Goal: Transaction & Acquisition: Purchase product/service

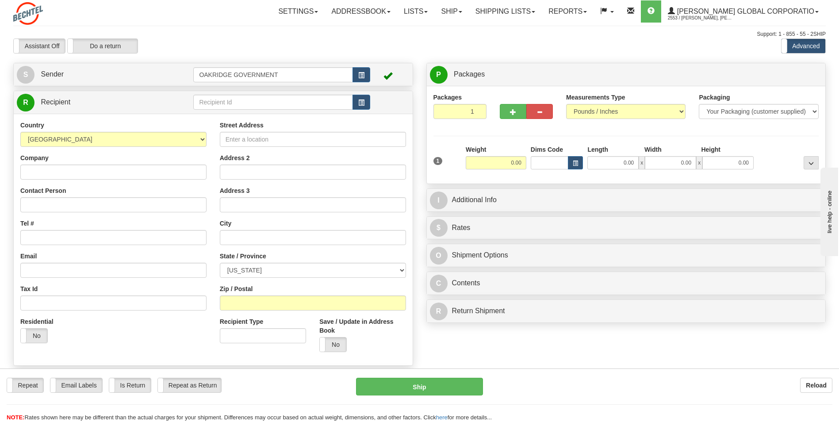
click at [410, 42] on div "Assistant On Assistant Off Do a return Do a return Previous Next Standard Advan…" at bounding box center [419, 45] width 825 height 15
click at [228, 140] on input "Street Address" at bounding box center [313, 139] width 186 height 15
click at [83, 182] on div "Country [GEOGRAPHIC_DATA] [GEOGRAPHIC_DATA] [GEOGRAPHIC_DATA] [GEOGRAPHIC_DATA]…" at bounding box center [113, 235] width 199 height 229
click at [84, 175] on input "Company" at bounding box center [113, 171] width 186 height 15
type input "d"
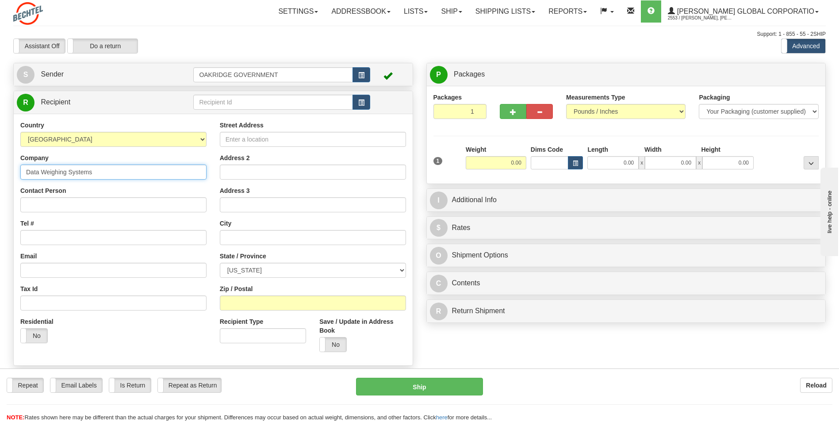
type input "Data Weighing Systems"
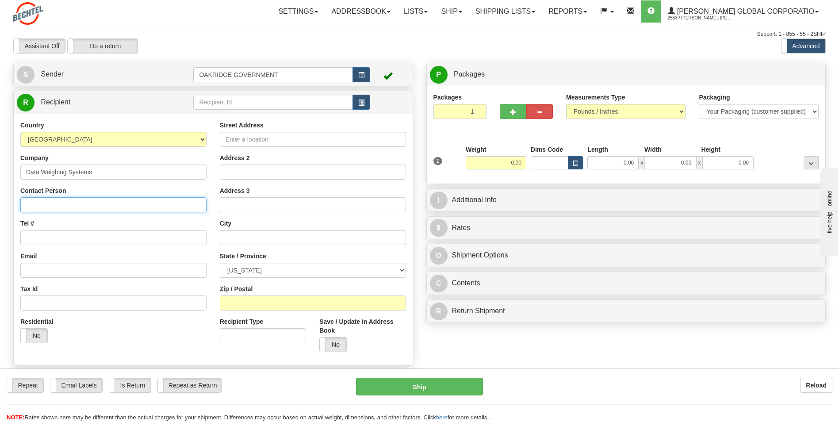
click at [63, 203] on input "Contact Person" at bounding box center [113, 204] width 186 height 15
type input "[PERSON_NAME]"
type input "[STREET_ADDRESS]"
type input "Wood [PERSON_NAME]"
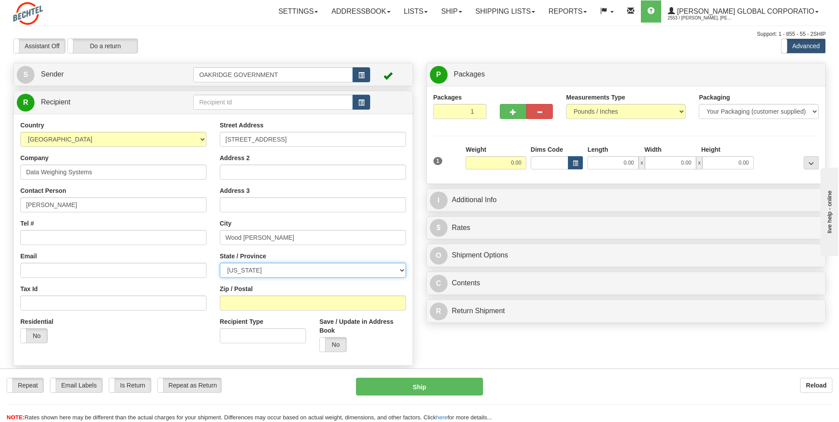
select select "IL"
type input "60191"
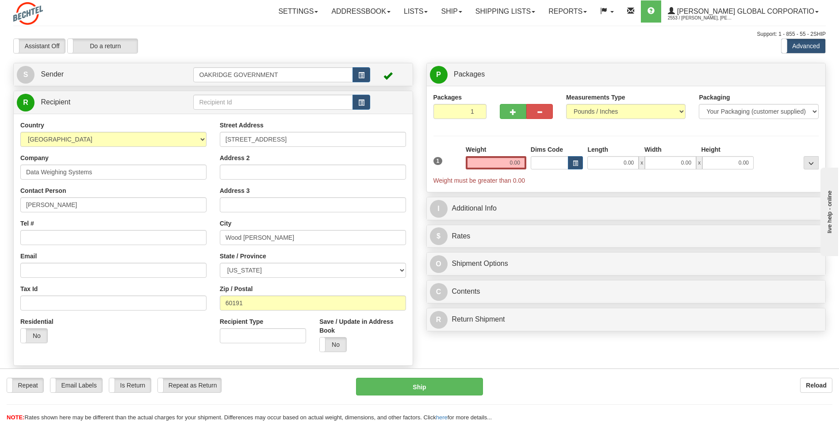
click at [176, 227] on div "Tel #" at bounding box center [113, 232] width 186 height 26
click at [70, 214] on div "Country [GEOGRAPHIC_DATA] [GEOGRAPHIC_DATA] [GEOGRAPHIC_DATA] [GEOGRAPHIC_DATA]…" at bounding box center [113, 235] width 199 height 229
click at [91, 238] on input "Tel #" at bounding box center [113, 237] width 186 height 15
type input "8474374114"
click at [102, 219] on div "Tel # 8474374114" at bounding box center [113, 232] width 186 height 26
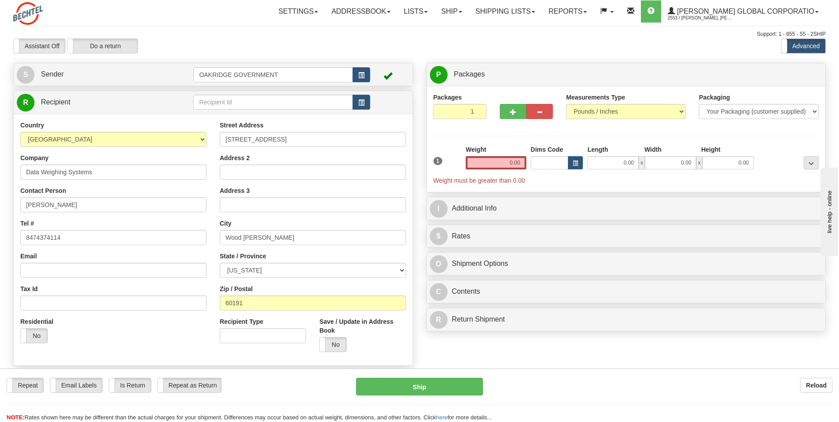
click at [512, 132] on div "Packages 1 1 Measurements Type" at bounding box center [626, 139] width 386 height 92
click at [489, 160] on input "0.00" at bounding box center [496, 162] width 61 height 13
type input "0.00"
click at [486, 139] on div "Packages 1 1 Measurements Type" at bounding box center [626, 139] width 386 height 92
click at [493, 161] on input "0.00" at bounding box center [496, 162] width 61 height 13
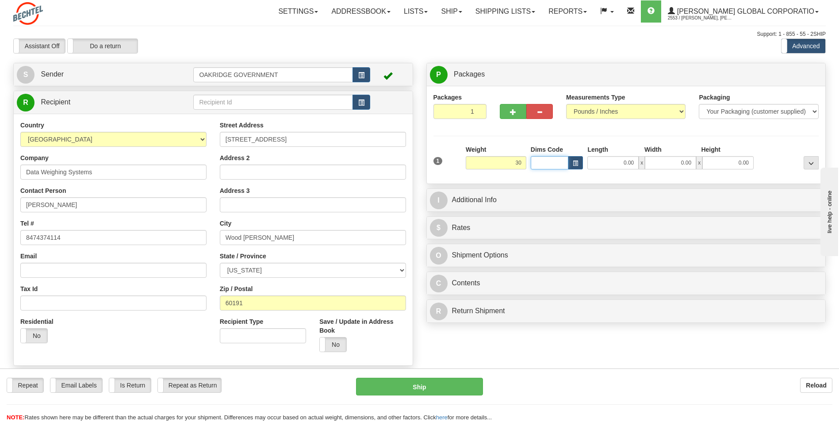
type input "30.00"
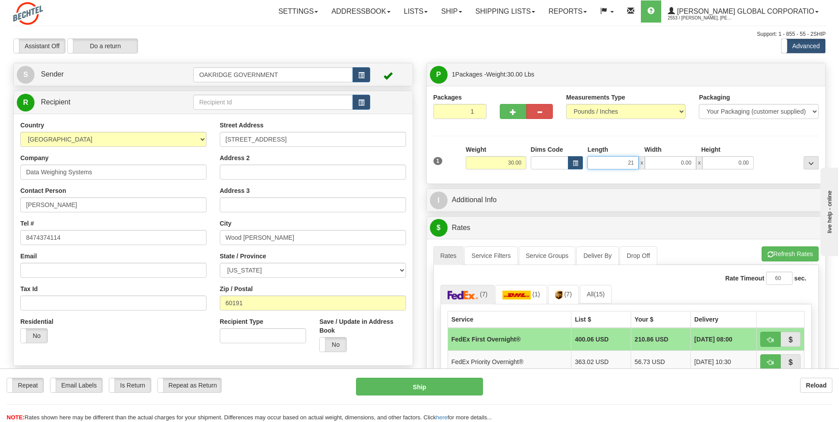
type input "21.00"
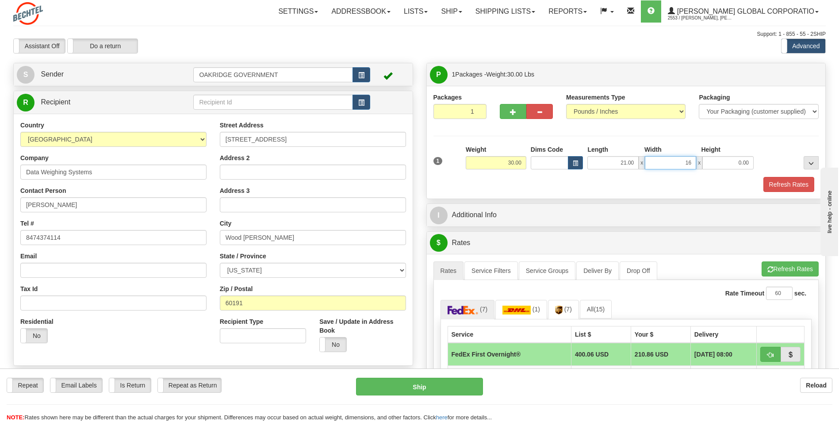
type input "16.00"
type input "8.00"
click at [613, 146] on div "Length" at bounding box center [613, 150] width 57 height 11
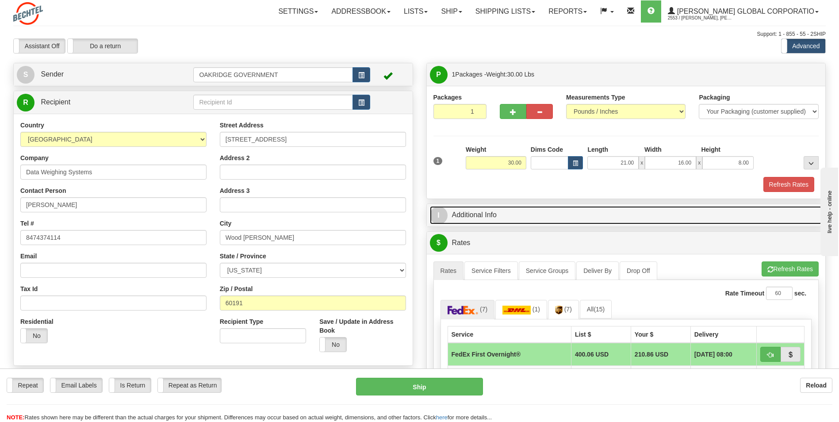
click at [457, 214] on link "I Additional Info" at bounding box center [626, 215] width 393 height 18
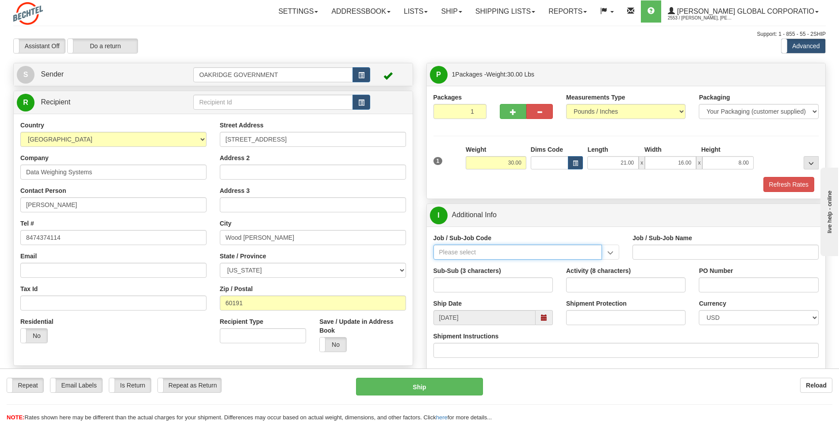
click at [465, 251] on input "Job / Sub-Job Code" at bounding box center [517, 252] width 169 height 15
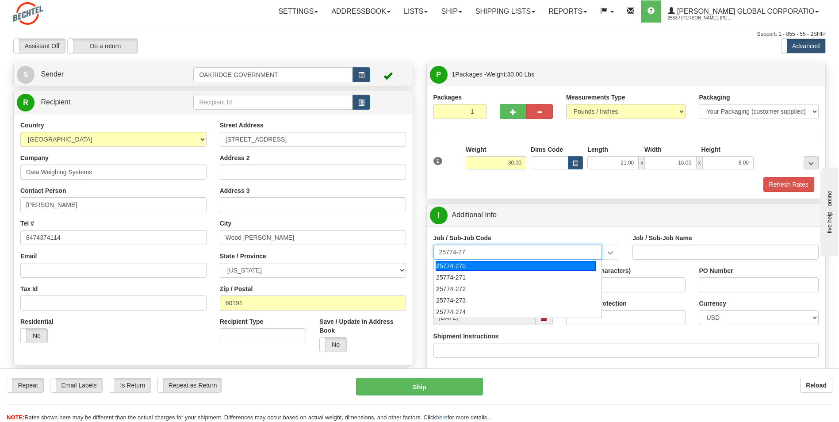
type input "25774-273"
click at [457, 262] on div "25774-273" at bounding box center [516, 266] width 160 height 10
type input "UPF - BNI ODCS NON-TAXABLE PER TN TAX CODE"
type input "25774-273"
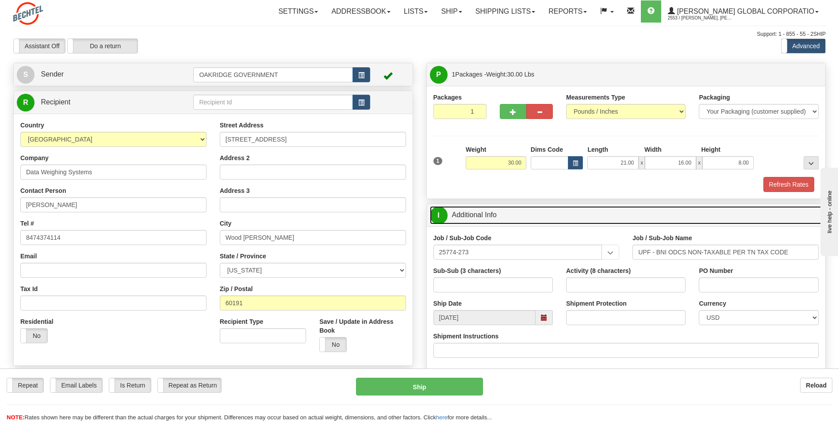
click at [527, 223] on link "I Additional Info" at bounding box center [626, 215] width 393 height 18
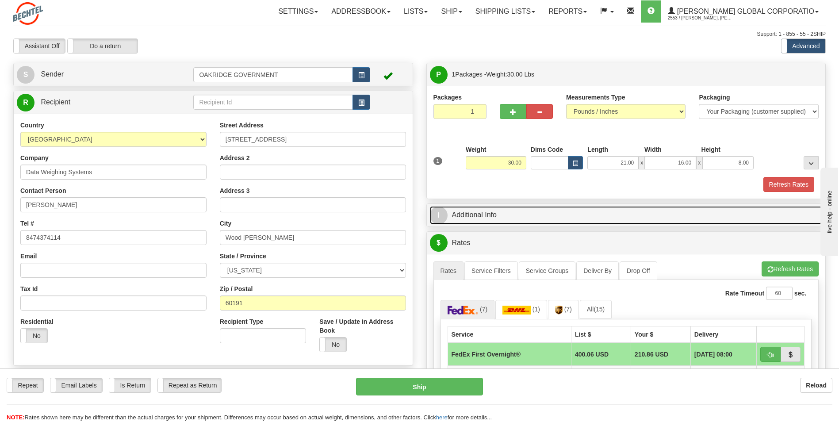
click at [580, 219] on link "I Additional Info" at bounding box center [626, 215] width 393 height 18
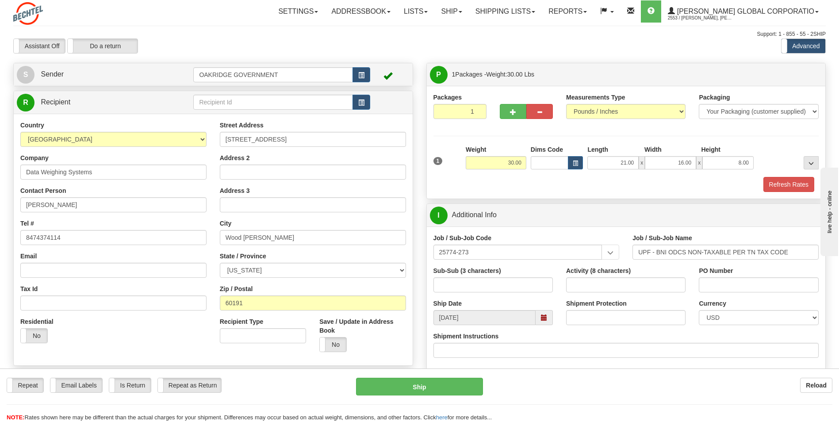
click at [625, 267] on label "Activity (8 characters)" at bounding box center [598, 270] width 65 height 9
click at [625, 277] on input "Activity (8 characters)" at bounding box center [625, 284] width 119 height 15
click at [544, 317] on span at bounding box center [544, 317] width 6 height 6
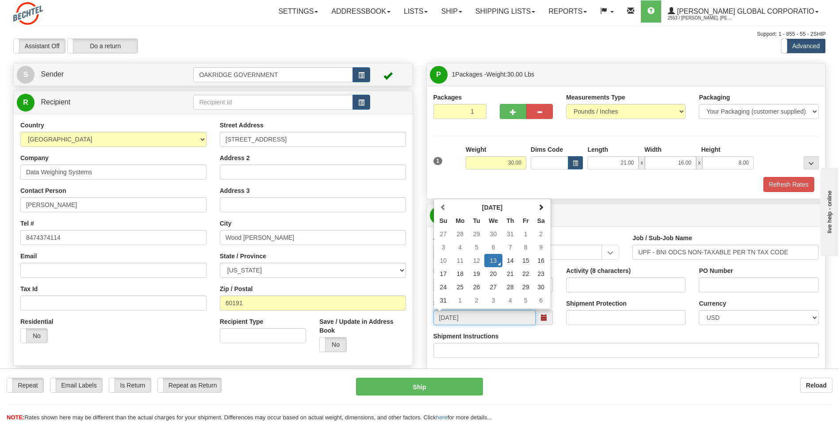
click at [492, 263] on td "13" at bounding box center [493, 260] width 18 height 13
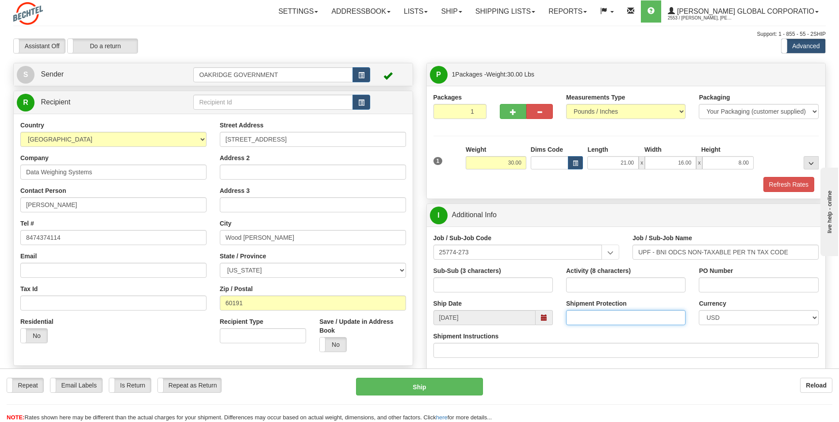
click at [612, 318] on input "Shipment Protection" at bounding box center [625, 317] width 119 height 15
type input "5000"
click at [625, 303] on label "Shipment Protection" at bounding box center [596, 303] width 61 height 9
click at [625, 310] on input "5000" at bounding box center [625, 317] width 119 height 15
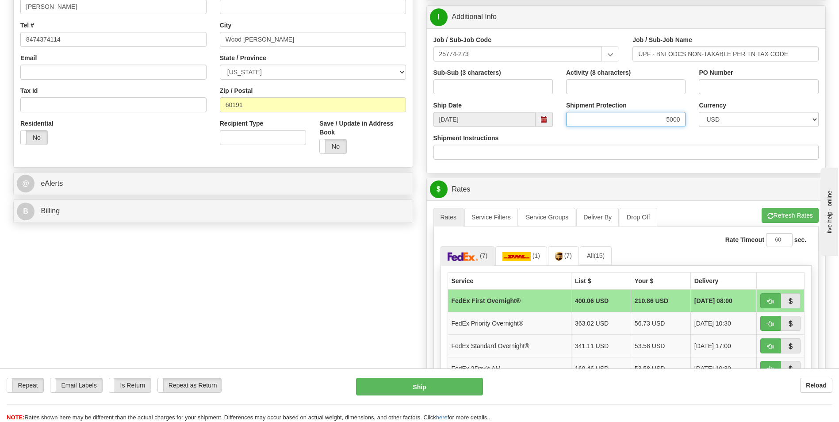
scroll to position [221, 0]
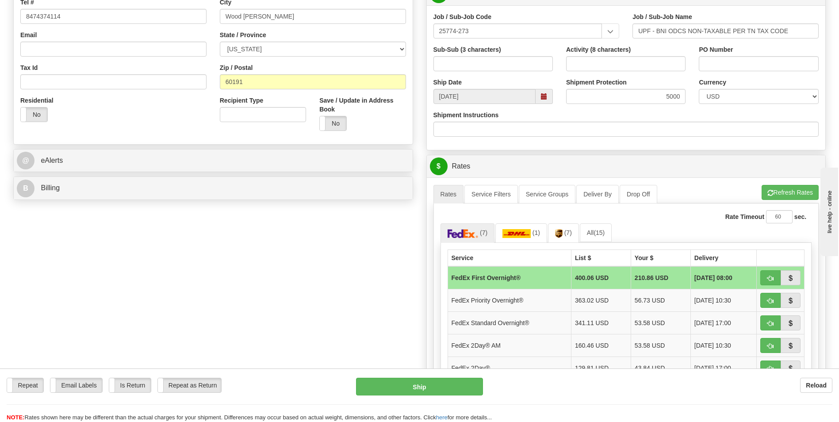
click at [657, 216] on div "Rate Timeout 60 sec." at bounding box center [625, 216] width 371 height 13
click at [456, 232] on img at bounding box center [462, 233] width 31 height 9
click at [563, 230] on link "(7)" at bounding box center [563, 232] width 31 height 19
click at [558, 235] on img at bounding box center [559, 233] width 8 height 9
click at [772, 295] on button "button" at bounding box center [770, 300] width 20 height 15
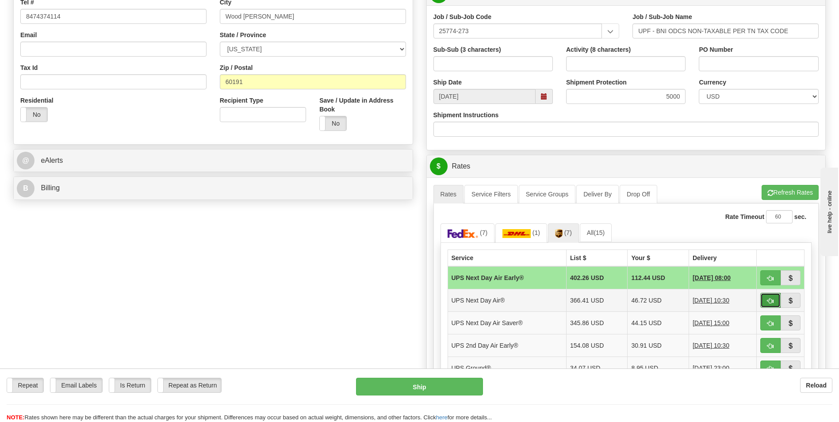
type input "01"
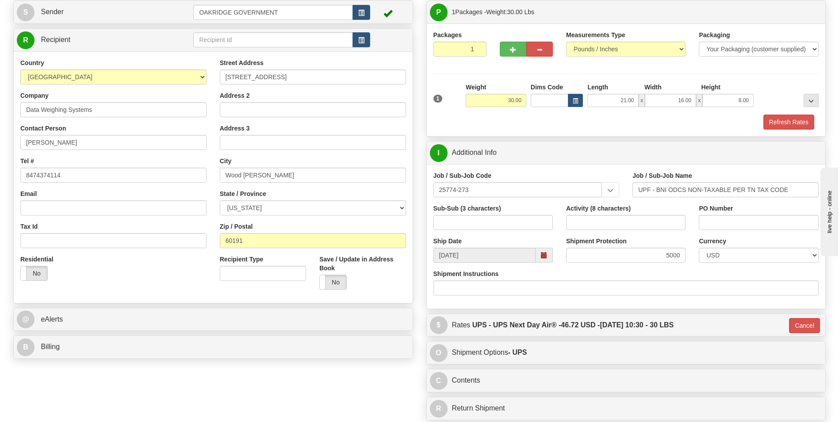
scroll to position [0, 0]
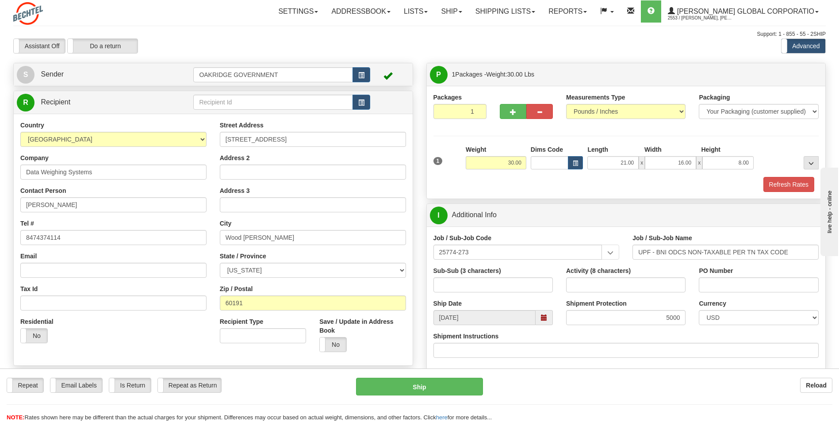
click at [543, 317] on span at bounding box center [544, 317] width 6 height 6
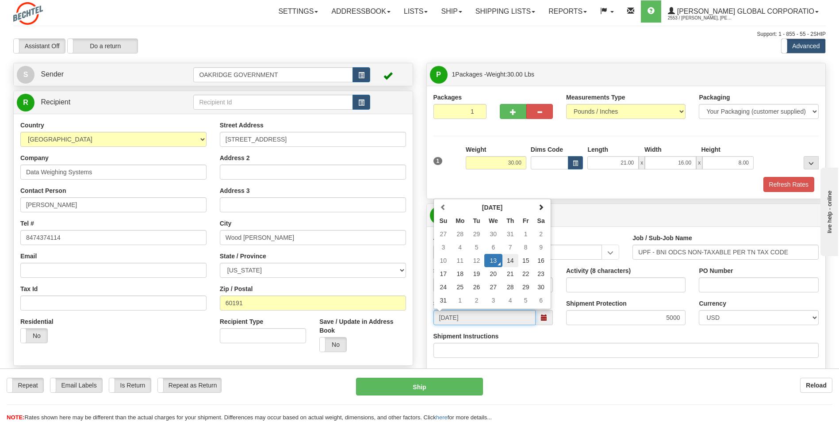
click at [509, 261] on td "14" at bounding box center [510, 260] width 16 height 13
type input "[DATE]"
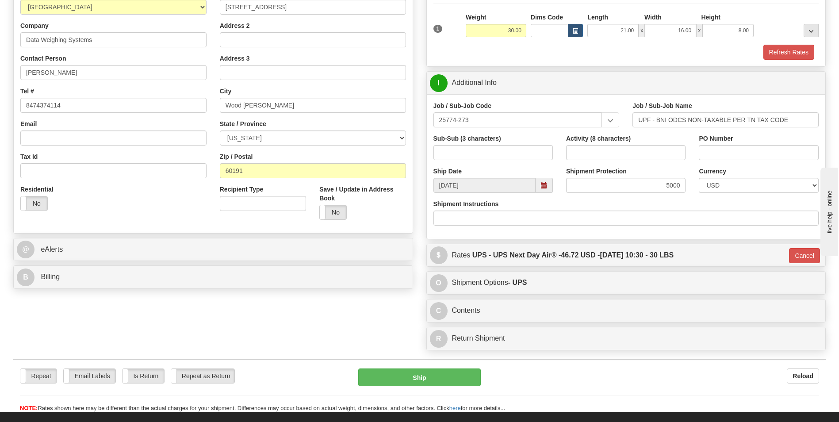
scroll to position [133, 0]
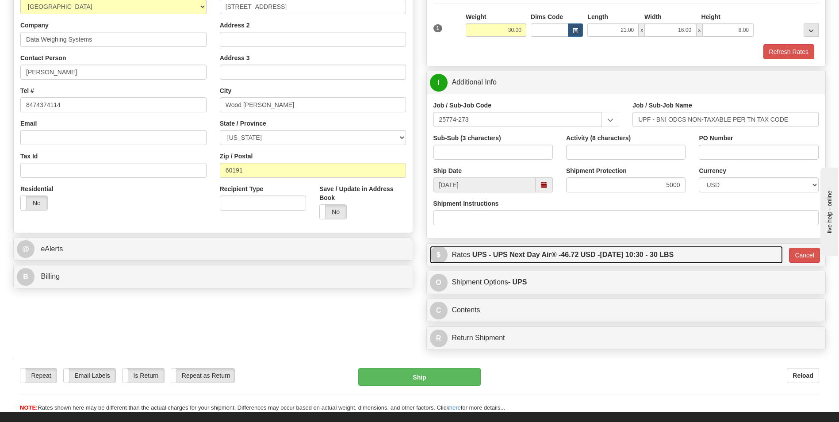
click at [705, 251] on link "$ Rates UPS - UPS Next Day Air® - 46.72 USD - [DATE] 10:30 - 30 LBS" at bounding box center [606, 255] width 353 height 18
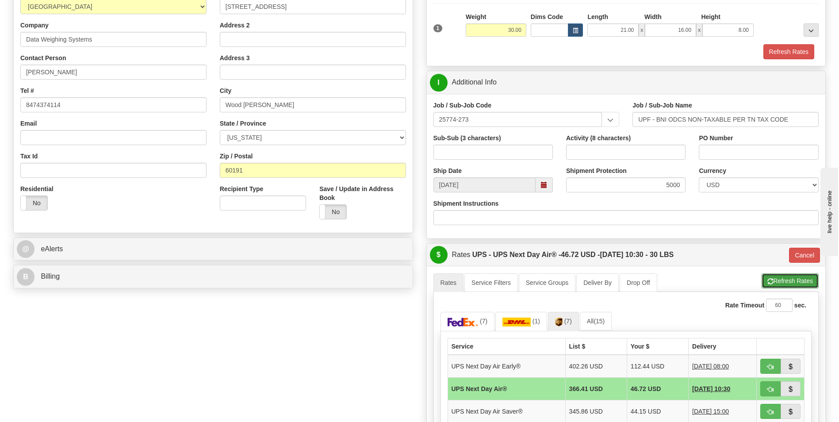
click at [782, 280] on button "Refresh Rates" at bounding box center [789, 280] width 57 height 15
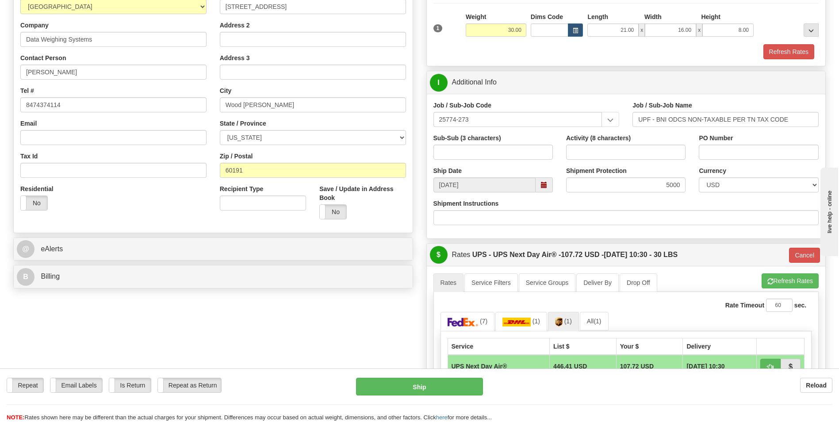
click at [499, 168] on div "Ship Date [DATE]" at bounding box center [493, 179] width 133 height 26
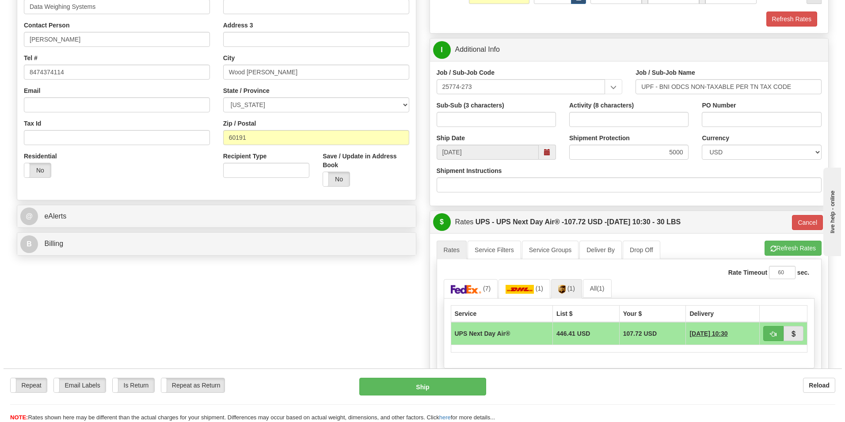
scroll to position [177, 0]
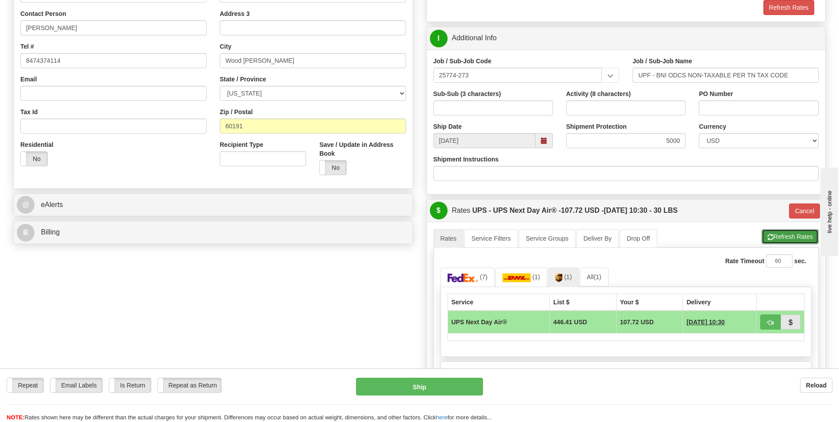
click at [786, 242] on button "Refresh Rates" at bounding box center [789, 236] width 57 height 15
type input "01"
click at [423, 381] on button "Ship" at bounding box center [419, 387] width 126 height 18
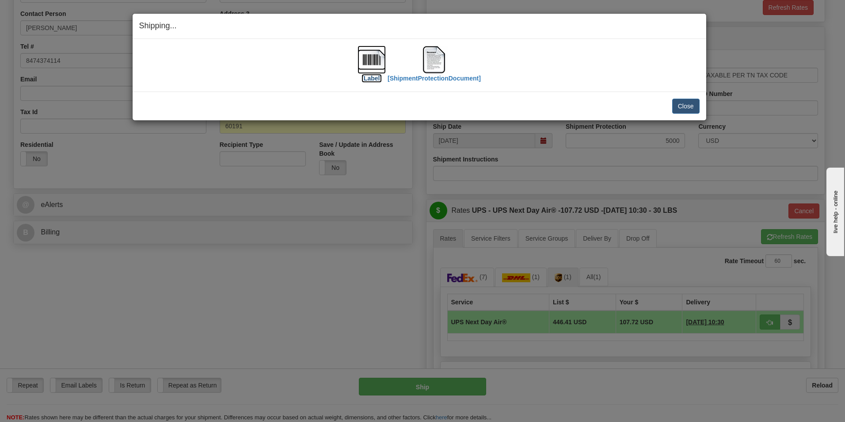
click at [367, 75] on label "[Label]" at bounding box center [372, 78] width 20 height 9
click at [435, 67] on img at bounding box center [434, 60] width 28 height 28
click at [564, 46] on div "[Label] [ShipmentProtectionDocument]" at bounding box center [419, 65] width 561 height 39
click at [682, 107] on button "Close" at bounding box center [685, 106] width 27 height 15
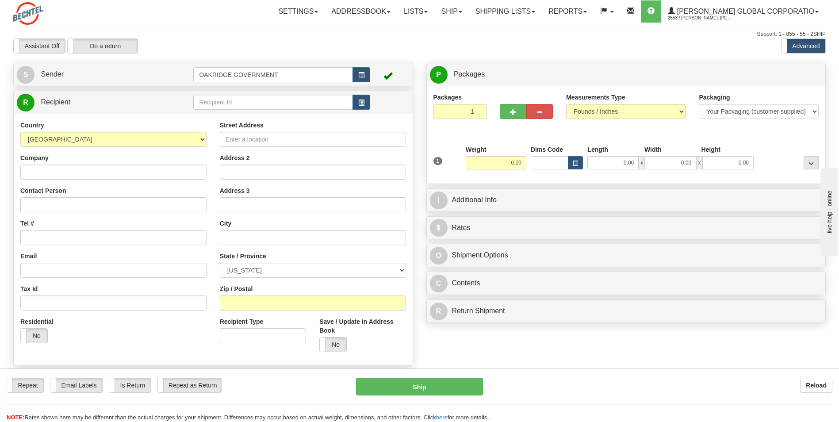
click at [215, 44] on div "Assistant On Assistant Off Do a return Do a return" at bounding box center [179, 45] width 344 height 15
